Goal: Navigation & Orientation: Find specific page/section

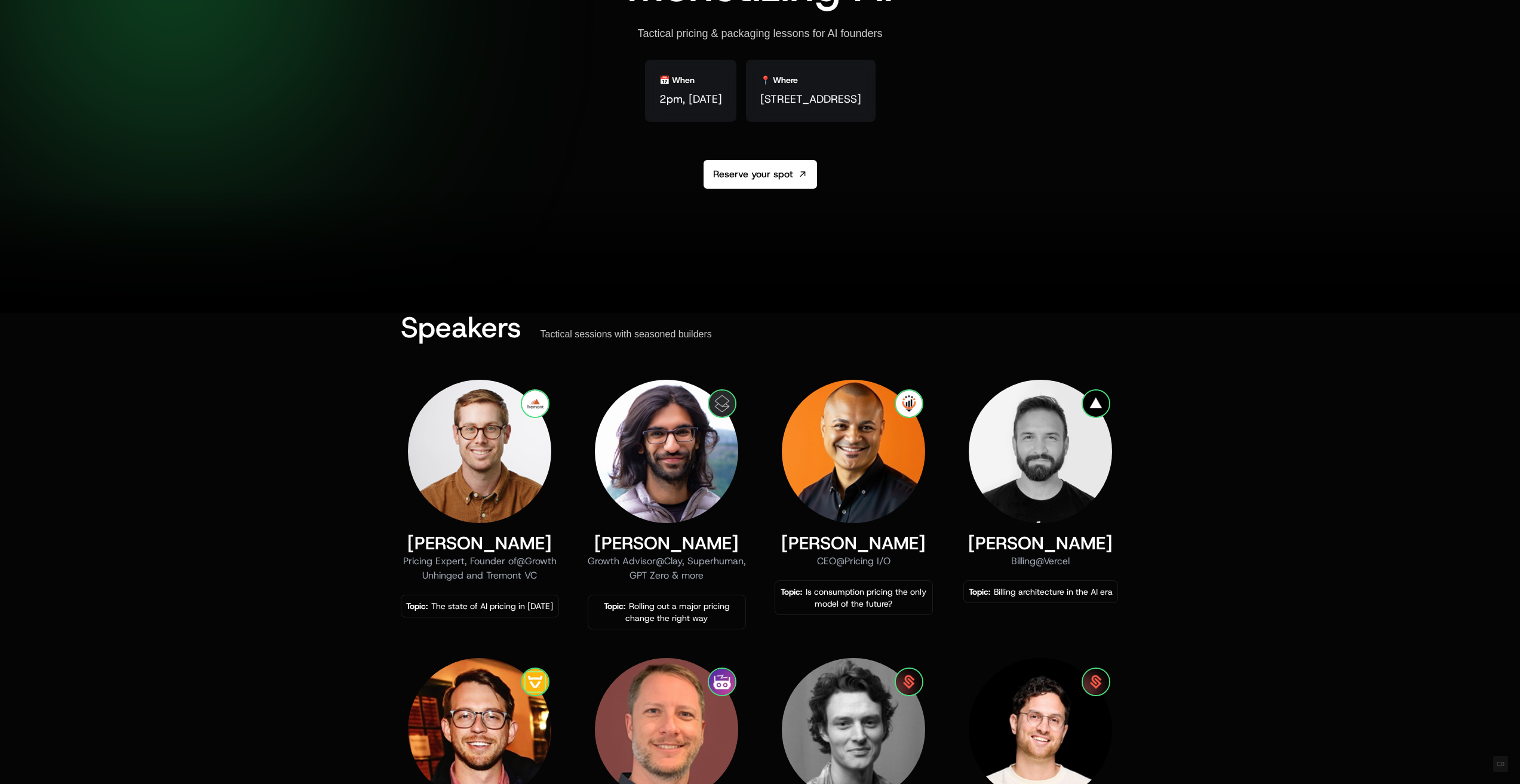
click at [1172, 510] on div "Speakers Tactical sessions with seasoned builders Kyle Poyar Pricing Expert, Fo…" at bounding box center [760, 764] width 1520 height 901
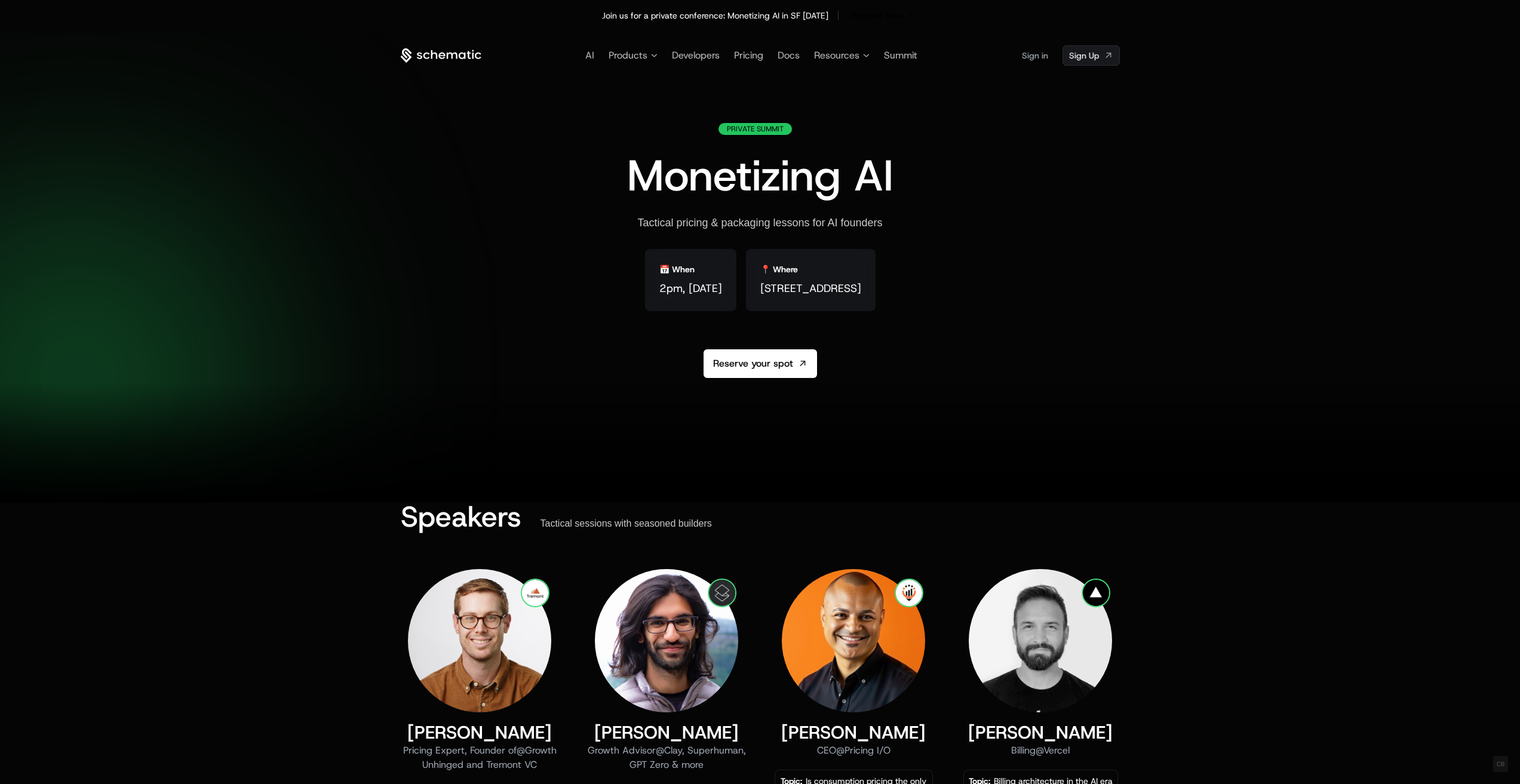
click at [443, 54] on icon at bounding box center [441, 55] width 81 height 15
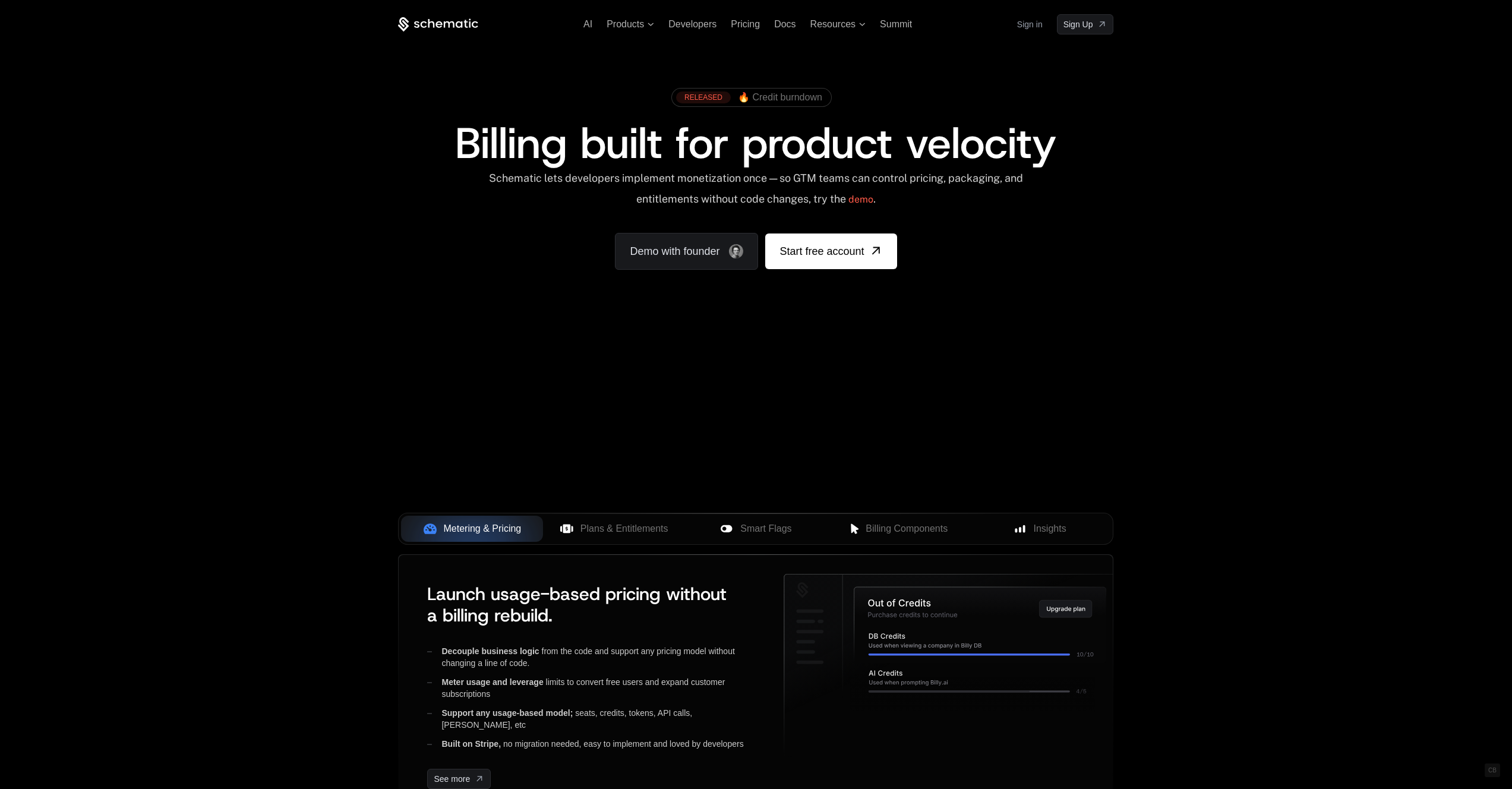
click at [214, 387] on div "AI Products Developers Pricing Docs Resources Summit Sign in Sign Up RELEASED 🔥…" at bounding box center [756, 415] width 1512 height 830
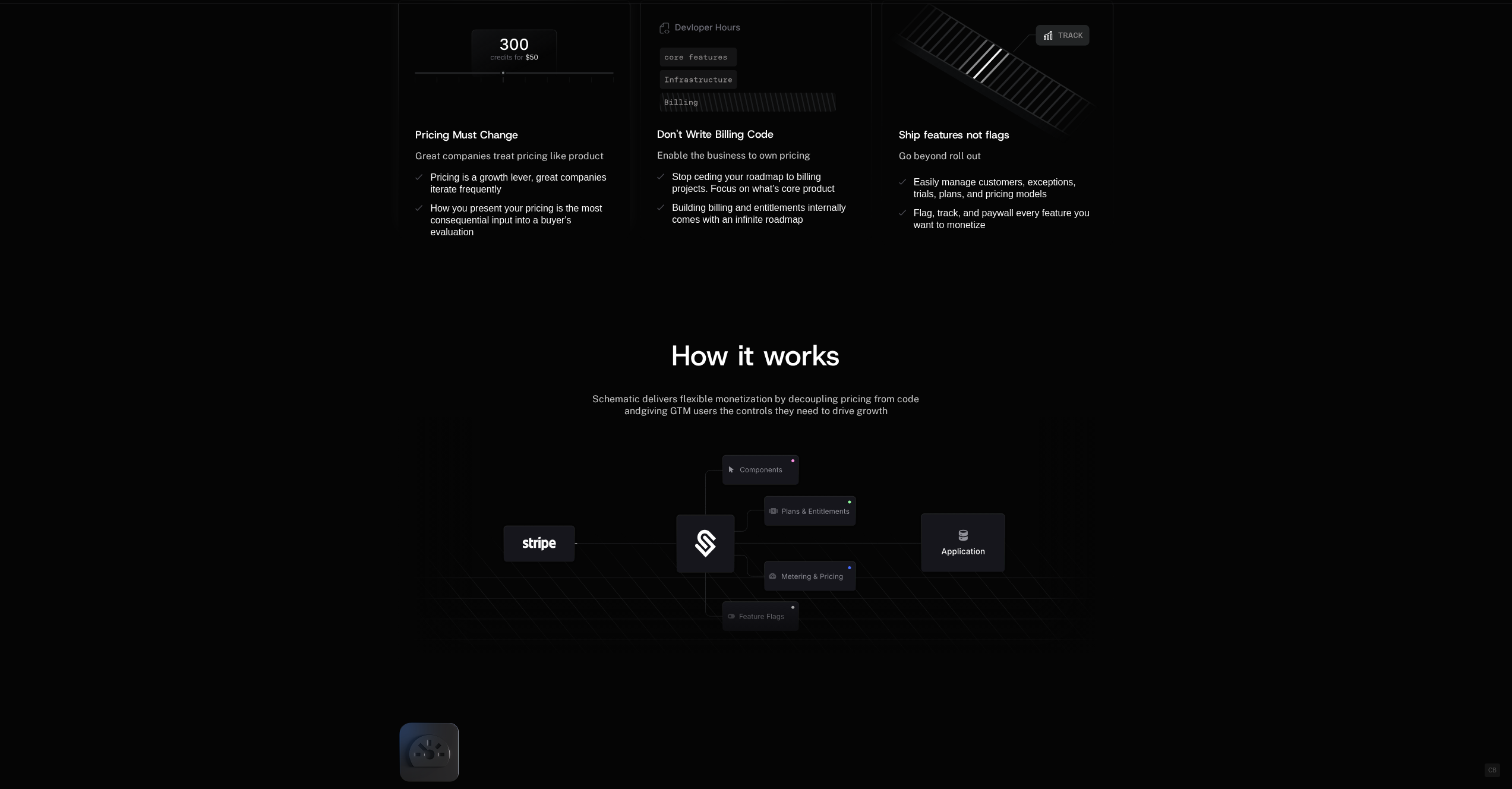
scroll to position [816, 0]
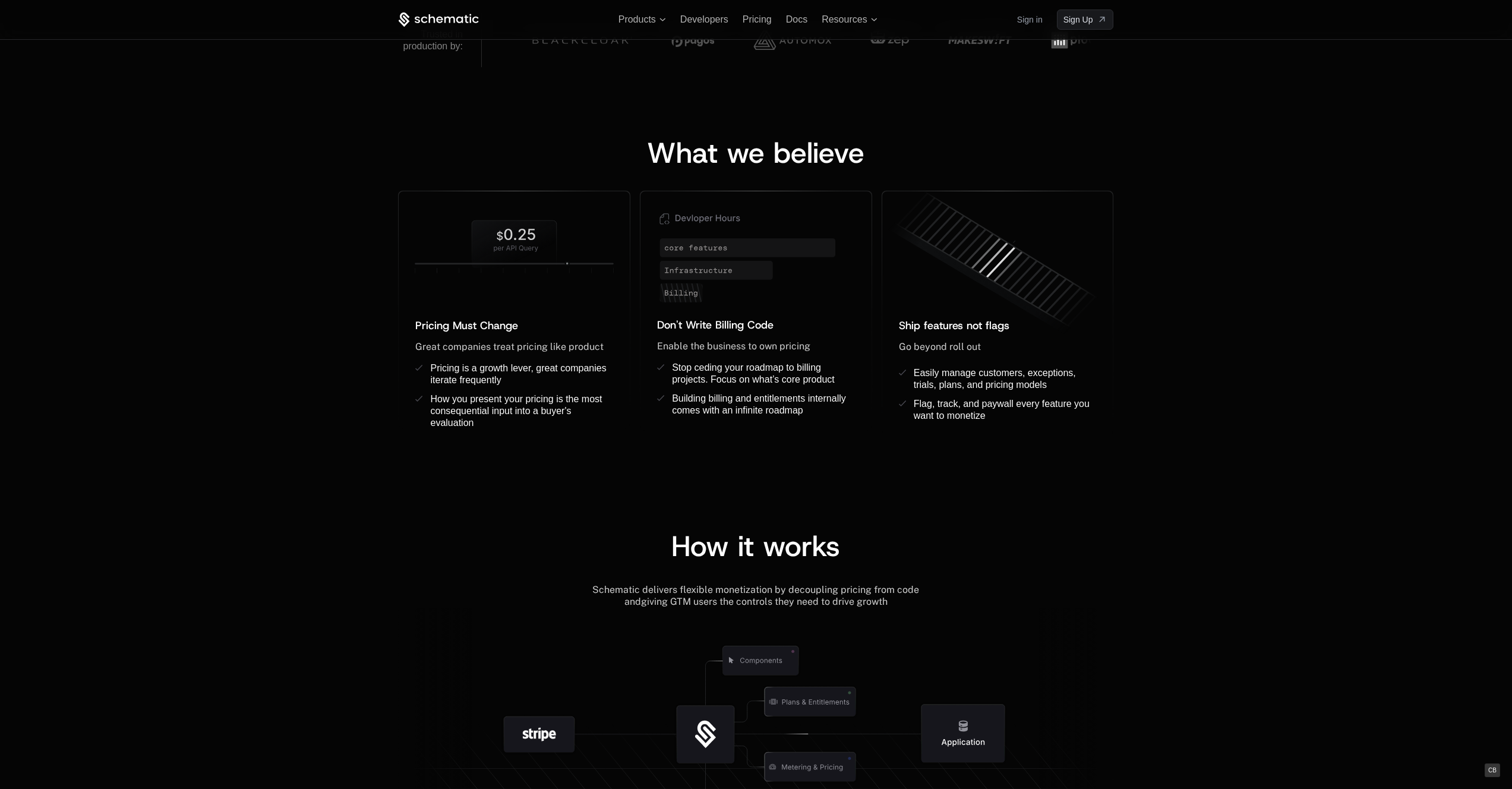
click at [1492, 770] on button "CB" at bounding box center [1492, 770] width 15 height 14
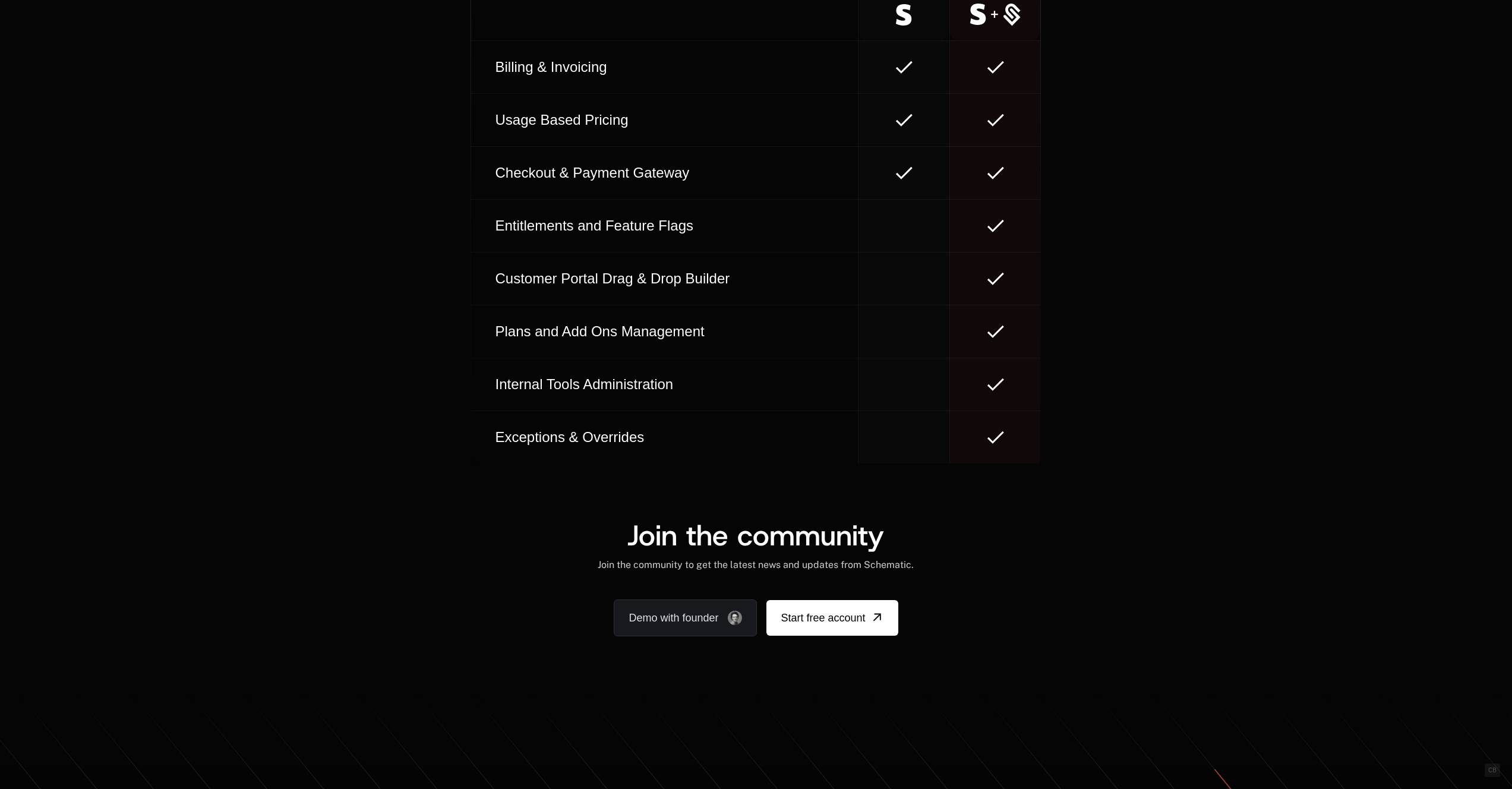
scroll to position [6848, 0]
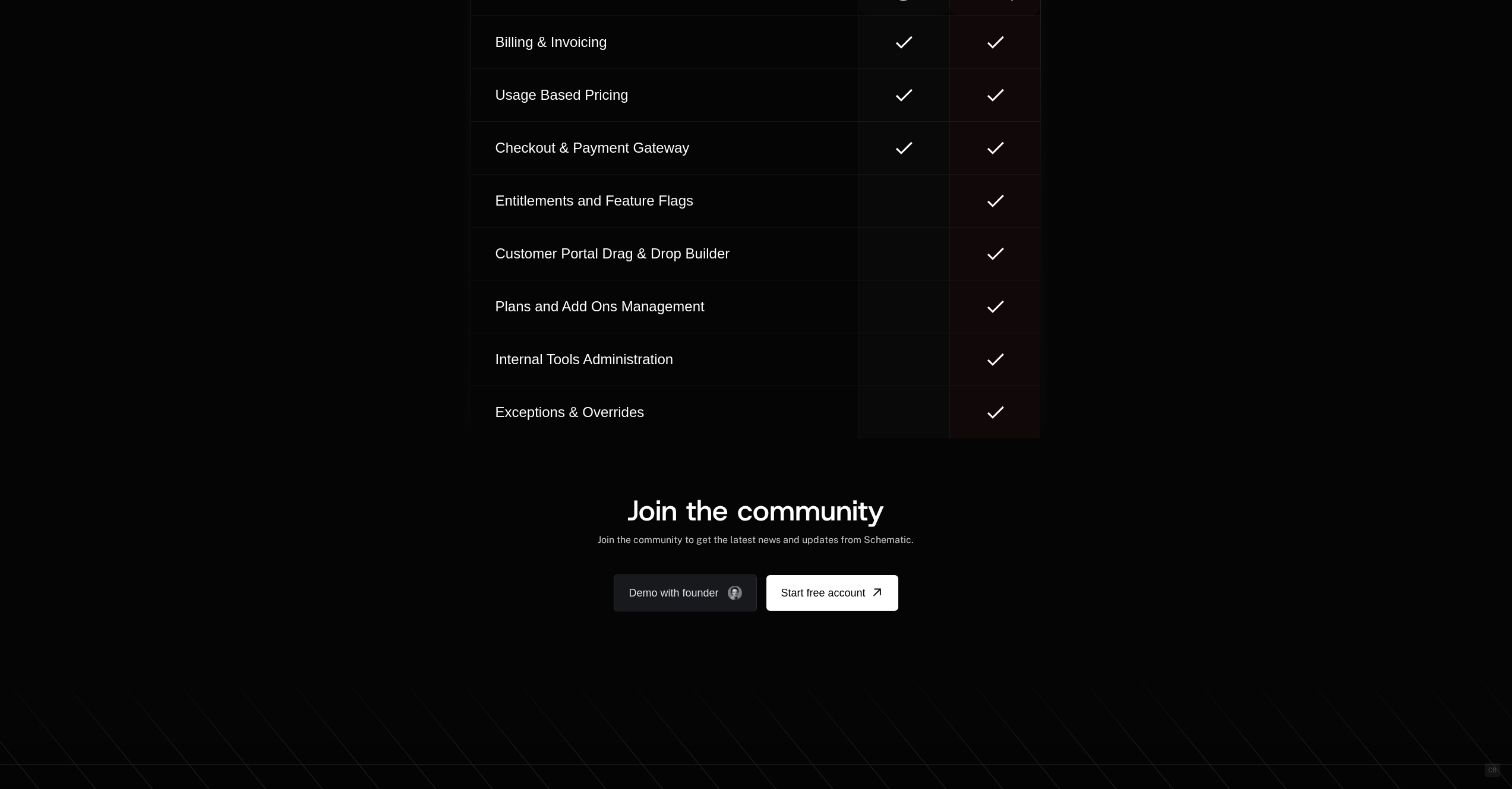
click at [891, 386] on td at bounding box center [903, 412] width 91 height 53
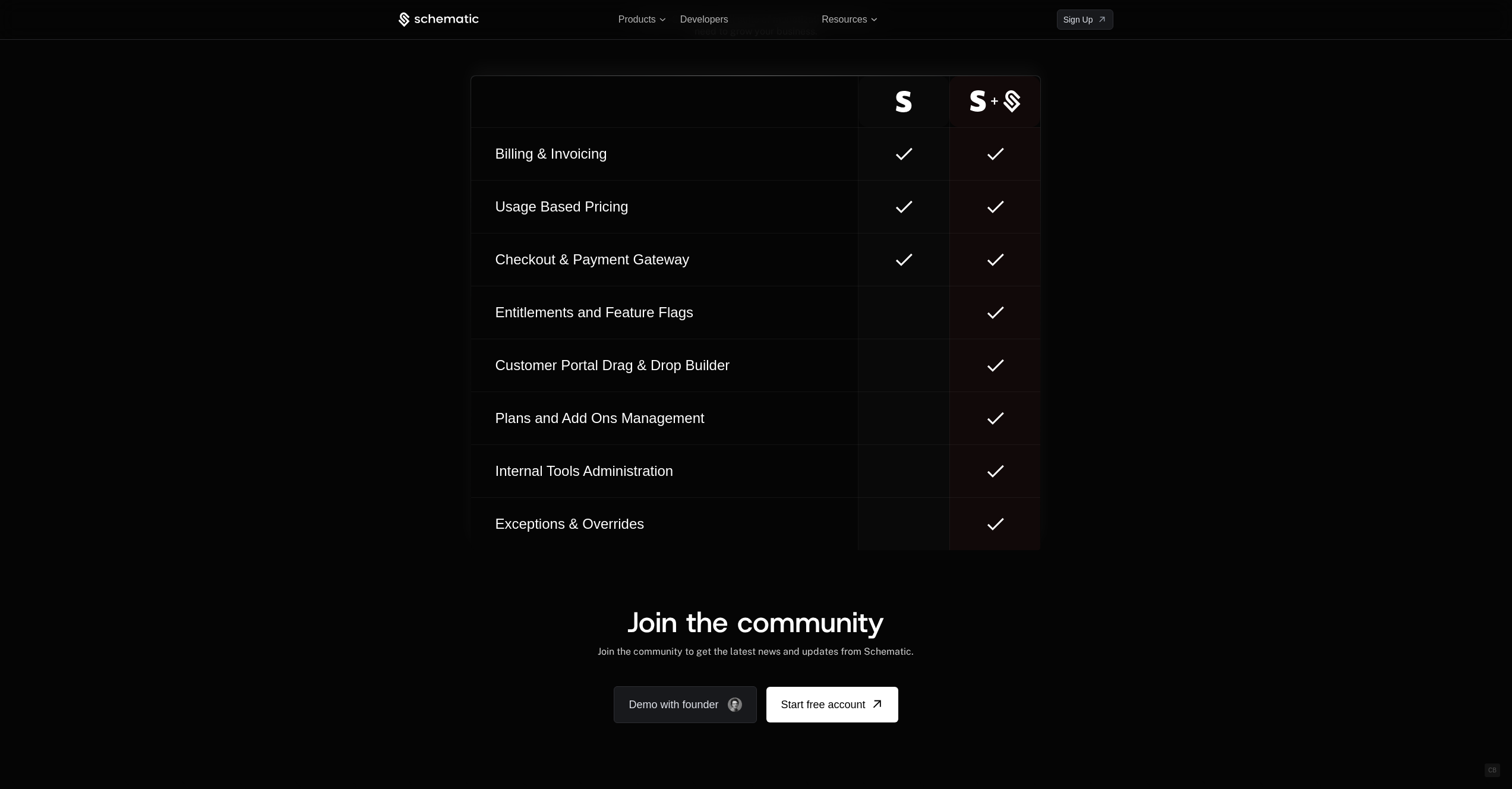
scroll to position [6729, 0]
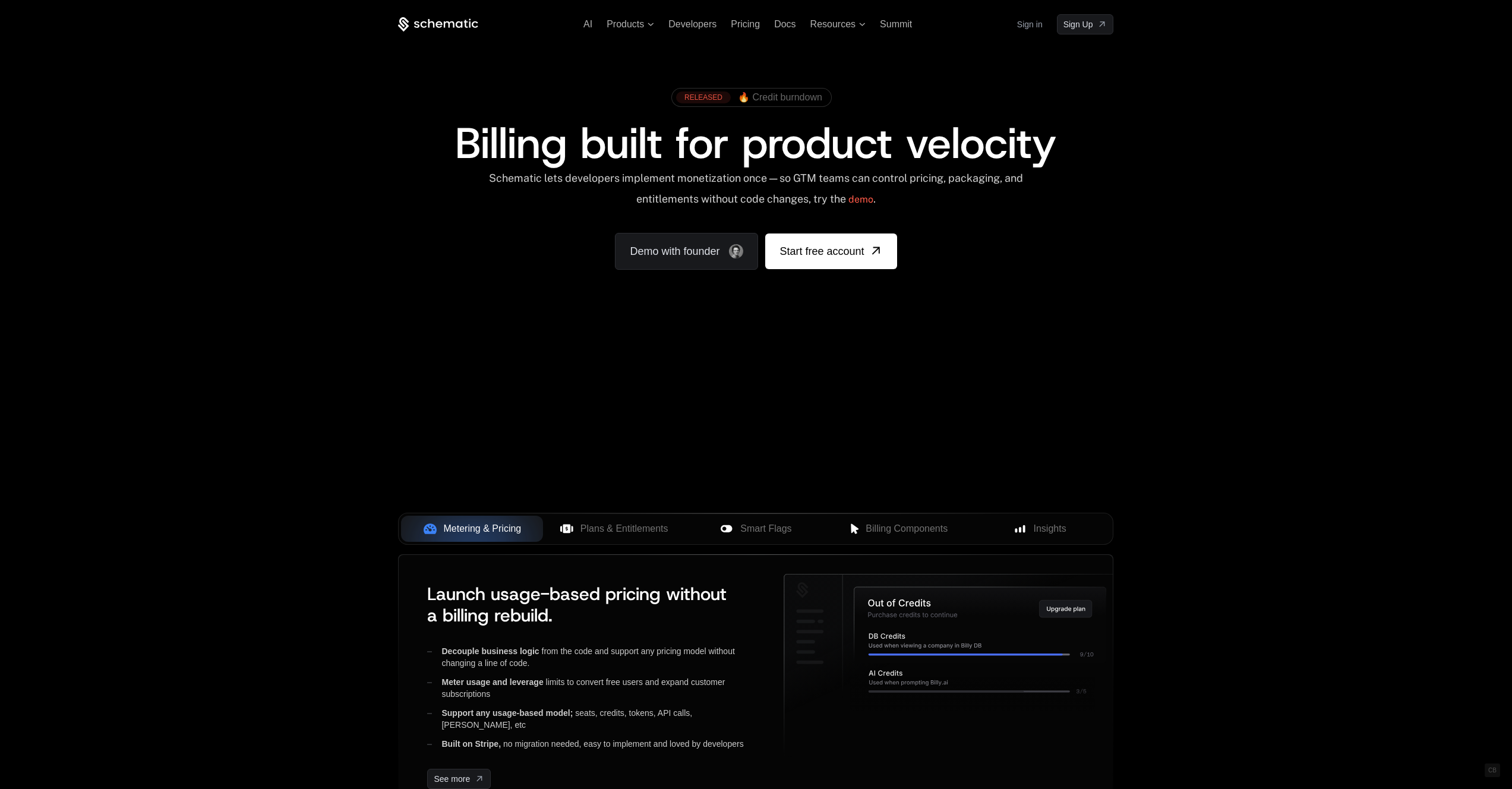
click at [795, 103] on span "🔥 Credit burndown" at bounding box center [779, 97] width 84 height 11
click at [257, 207] on div "AI Products Developers Pricing Docs Resources Summit Sign in Sign Up RELEASED 🔥…" at bounding box center [756, 178] width 1512 height 356
click at [449, 25] on icon at bounding box center [449, 24] width 11 height 6
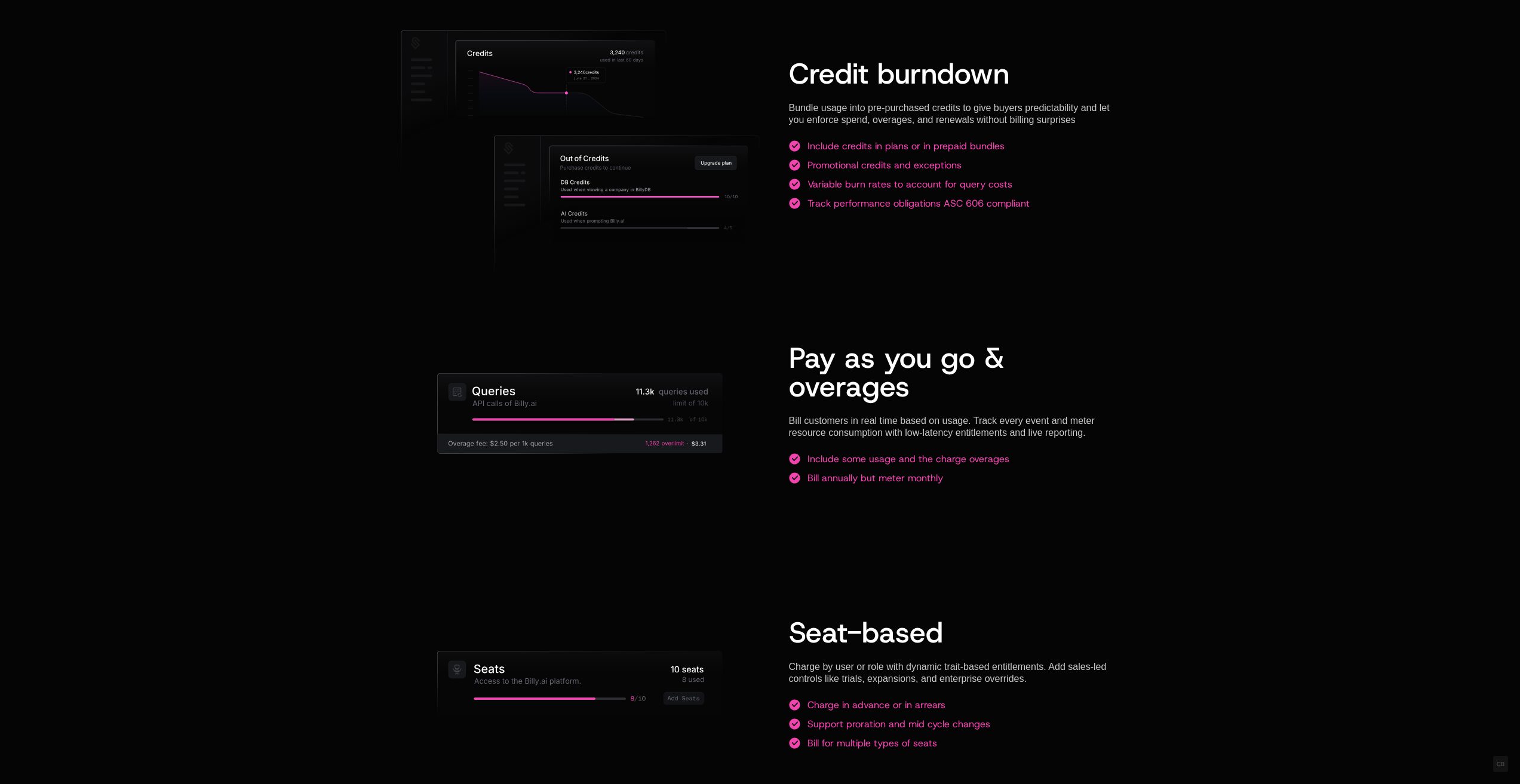
scroll to position [1411, 0]
